Goal: Information Seeking & Learning: Learn about a topic

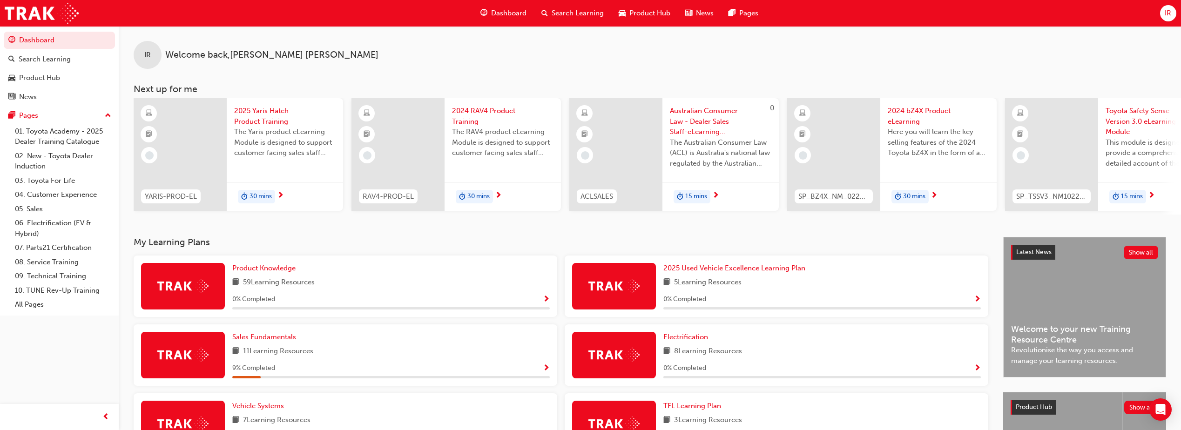
click at [552, 8] on span "Search Learning" at bounding box center [578, 13] width 52 height 11
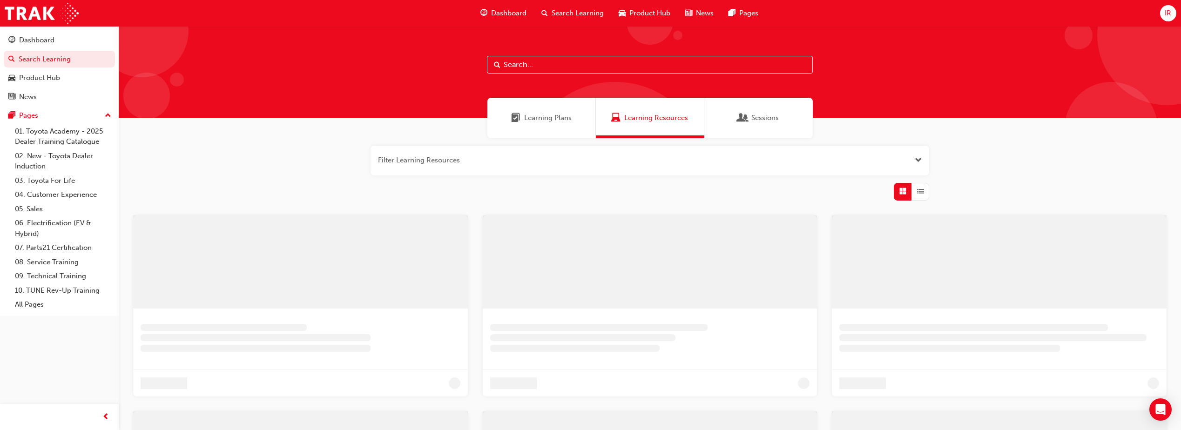
click at [552, 73] on input "text" at bounding box center [650, 65] width 326 height 18
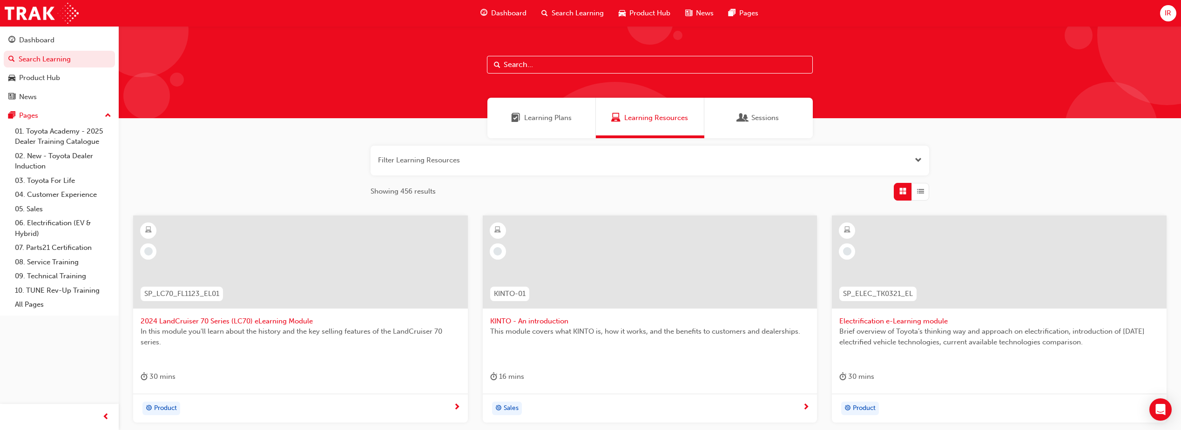
paste input "'OWAF' Pathway to Purchase - Step 1: Connect"
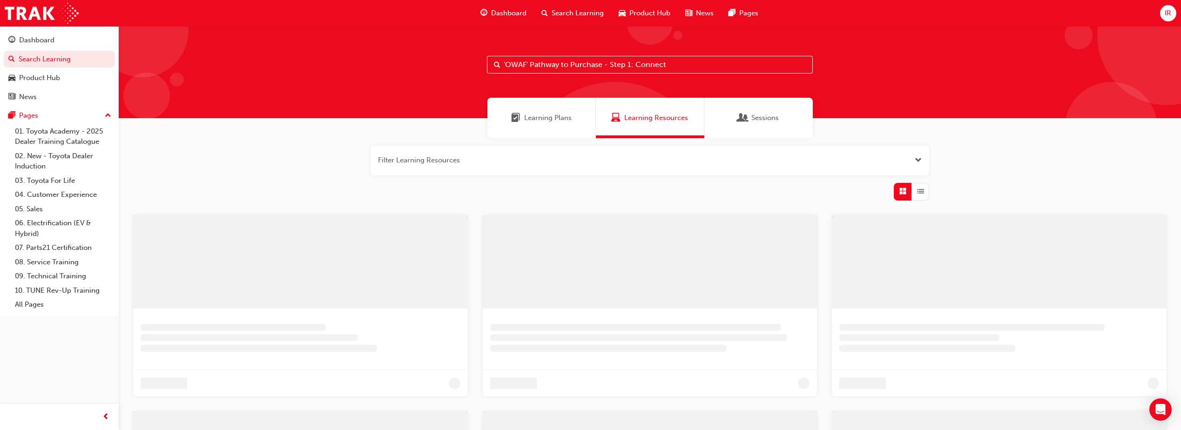
type input "'OWAF' Pathway to Purchase - Step 1: Connect"
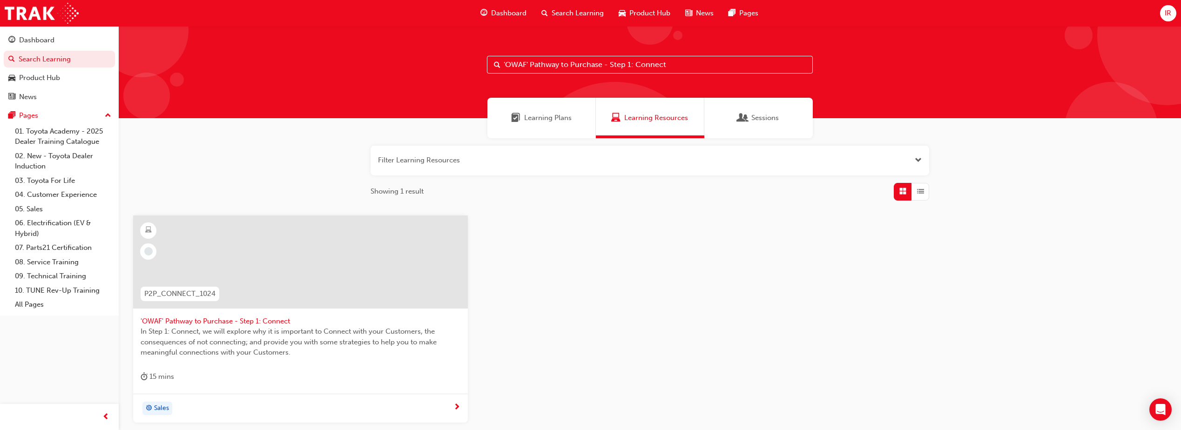
click at [257, 403] on div "Sales" at bounding box center [297, 409] width 313 height 14
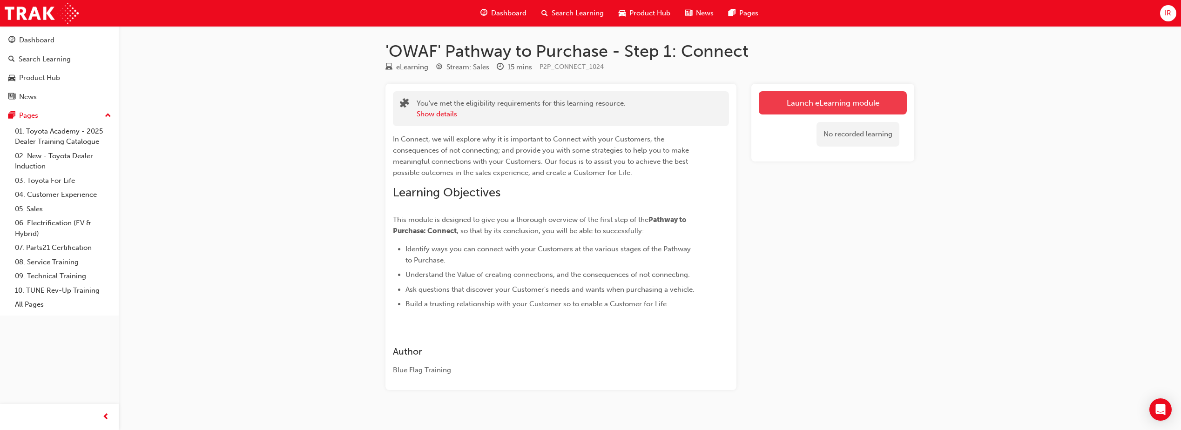
click at [798, 109] on link "Launch eLearning module" at bounding box center [833, 102] width 148 height 23
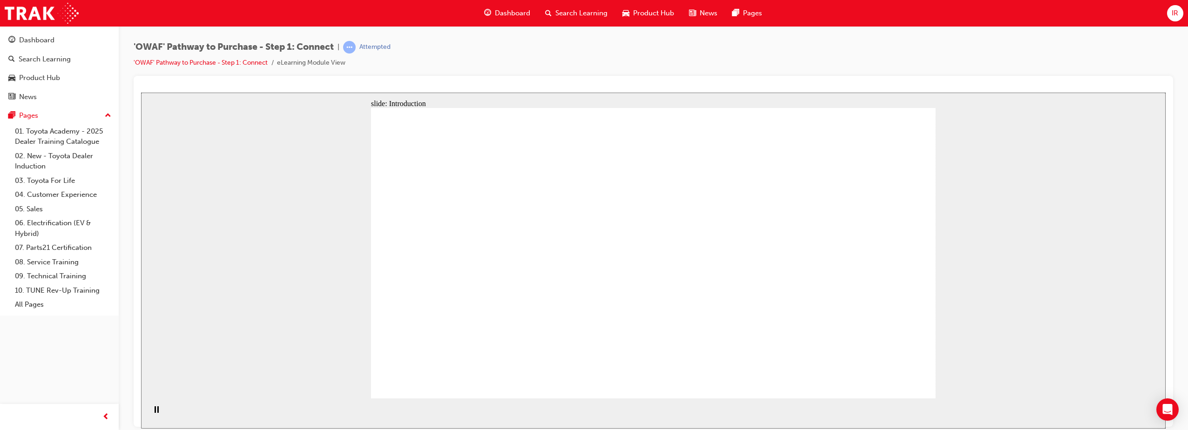
drag, startPoint x: 740, startPoint y: 153, endPoint x: 737, endPoint y: 228, distance: 75.0
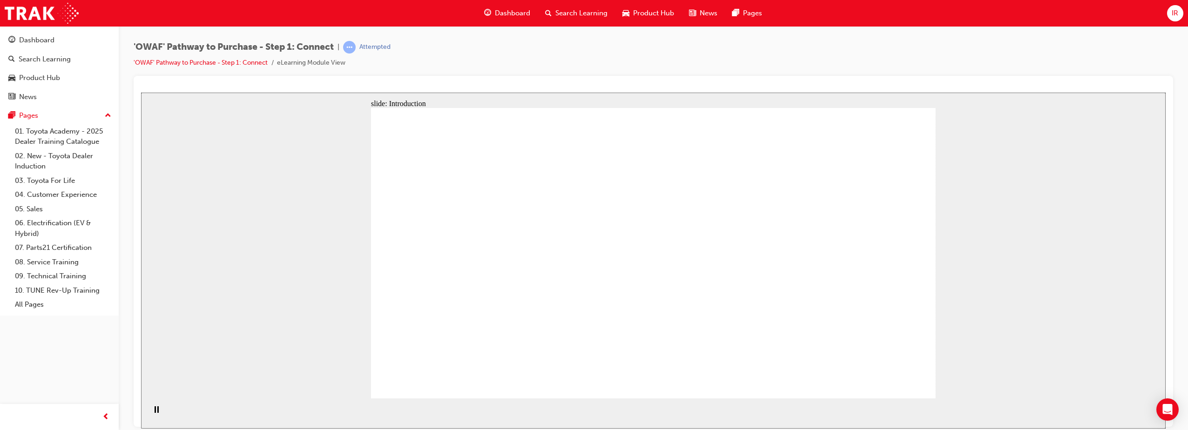
drag, startPoint x: 733, startPoint y: 274, endPoint x: 737, endPoint y: 268, distance: 7.1
drag, startPoint x: 798, startPoint y: 190, endPoint x: 849, endPoint y: 303, distance: 123.3
drag, startPoint x: 912, startPoint y: 386, endPoint x: 908, endPoint y: 384, distance: 4.8
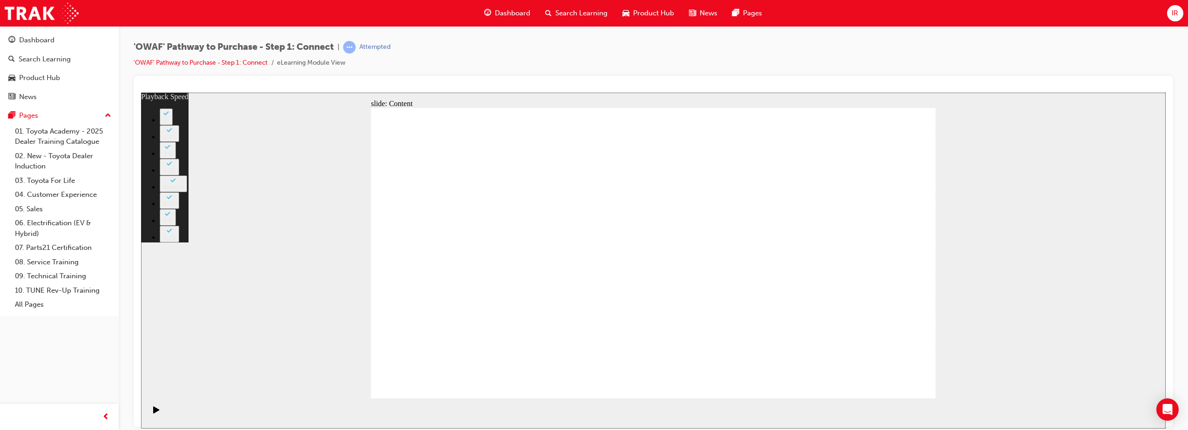
type input "76"
